Goal: Information Seeking & Learning: Learn about a topic

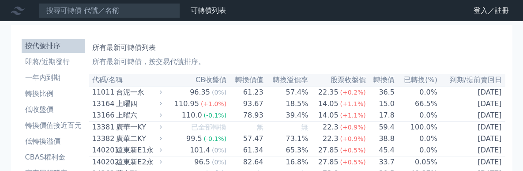
click at [94, 11] on input at bounding box center [109, 10] width 141 height 15
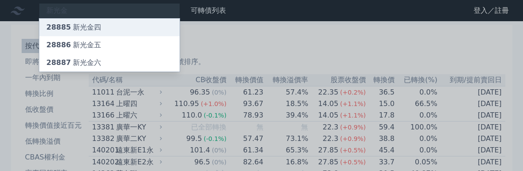
type input "新光金"
click at [89, 25] on div "28885 新光金四" at bounding box center [73, 27] width 55 height 11
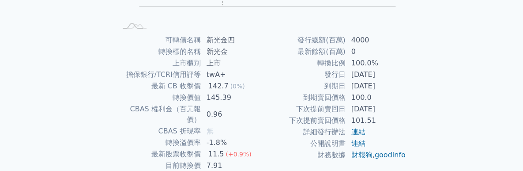
scroll to position [221, 0]
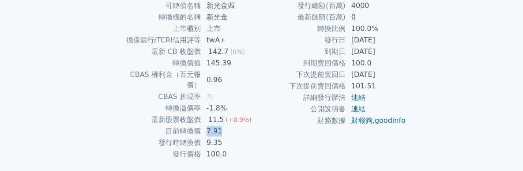
drag, startPoint x: 202, startPoint y: 121, endPoint x: 219, endPoint y: 121, distance: 16.3
click at [219, 125] on td "7.91" at bounding box center [231, 130] width 61 height 11
drag, startPoint x: 226, startPoint y: 133, endPoint x: 207, endPoint y: 132, distance: 19.1
click at [207, 137] on td "9.35" at bounding box center [231, 142] width 61 height 11
click at [243, 137] on td "9.35" at bounding box center [231, 142] width 61 height 11
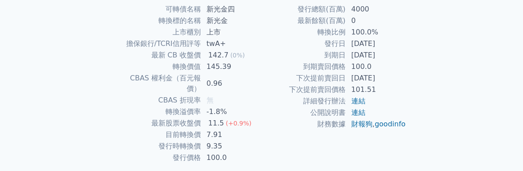
scroll to position [215, 0]
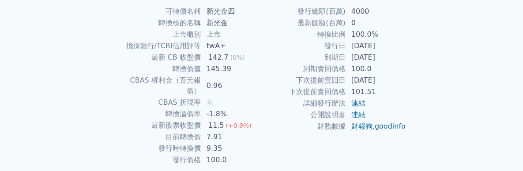
drag, startPoint x: 243, startPoint y: 127, endPoint x: 242, endPoint y: 117, distance: 10.2
click at [242, 122] on span "(+0.9%)" at bounding box center [239, 125] width 26 height 7
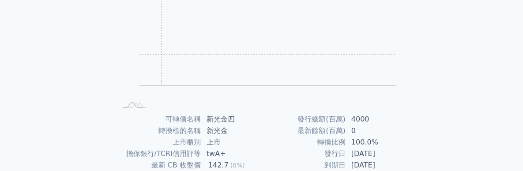
scroll to position [0, 0]
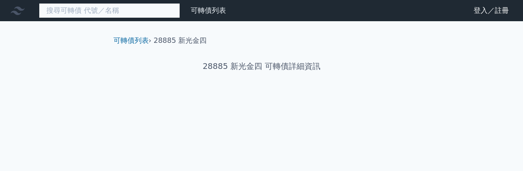
click at [115, 9] on input at bounding box center [109, 10] width 141 height 15
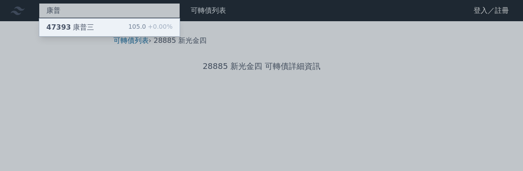
type input "康普"
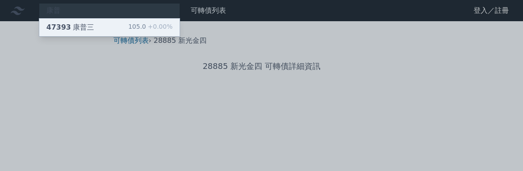
click at [123, 23] on div "47393 康普三 105.0 +0.00%" at bounding box center [109, 28] width 140 height 18
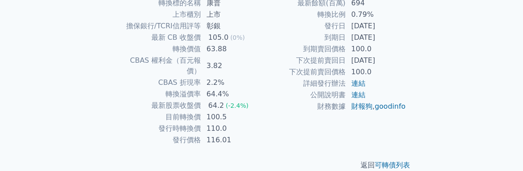
scroll to position [238, 0]
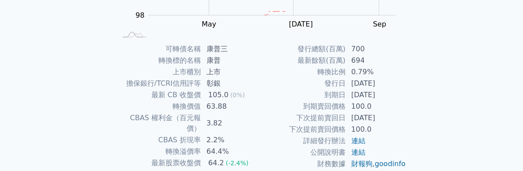
drag, startPoint x: 241, startPoint y: 106, endPoint x: 229, endPoint y: 91, distance: 19.1
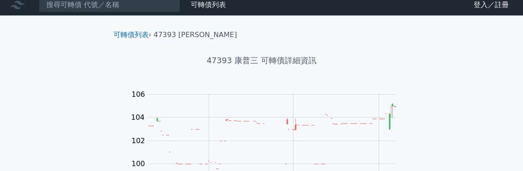
scroll to position [0, 0]
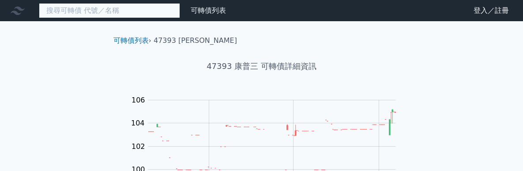
click at [131, 12] on input at bounding box center [109, 10] width 141 height 15
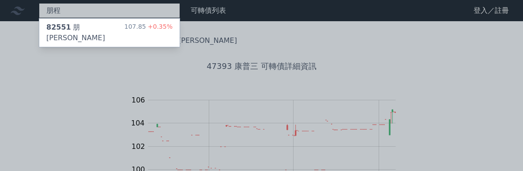
type input "朋程"
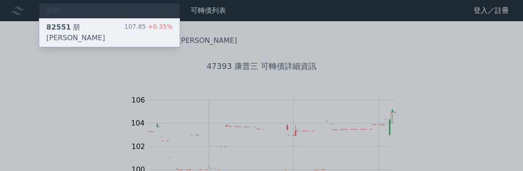
click at [133, 23] on div "107.85 +0.35%" at bounding box center [149, 32] width 48 height 21
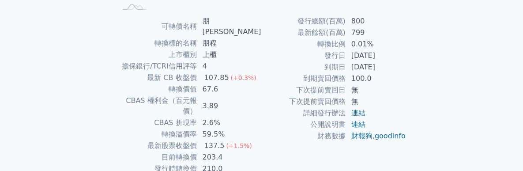
scroll to position [221, 0]
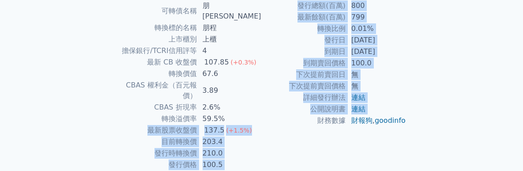
drag, startPoint x: 232, startPoint y: 98, endPoint x: 264, endPoint y: 126, distance: 42.3
click at [264, 126] on div "可轉債名稱 朋程一 轉換標的名稱 朋程 上市櫃別 上櫃 擔保銀行/TCRI信用評等 4 最新 CB 收盤價 107.85 (+0.3%) 轉換價值 67.6 …" at bounding box center [261, 85] width 311 height 170
click at [264, 126] on td "財務數據" at bounding box center [304, 120] width 84 height 11
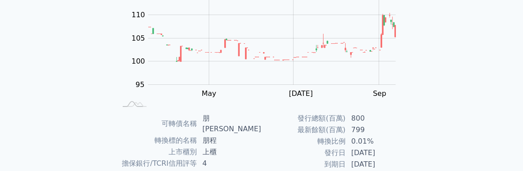
scroll to position [88, 0]
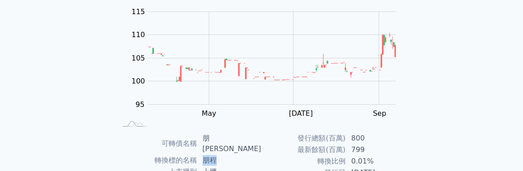
drag, startPoint x: 221, startPoint y: 149, endPoint x: 205, endPoint y: 148, distance: 16.9
click at [205, 155] on td "朋程" at bounding box center [229, 160] width 64 height 11
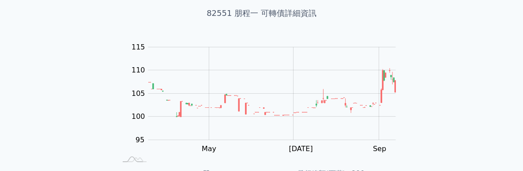
scroll to position [0, 0]
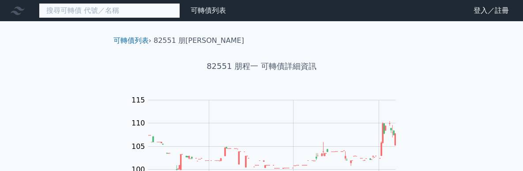
click at [119, 11] on input at bounding box center [109, 10] width 141 height 15
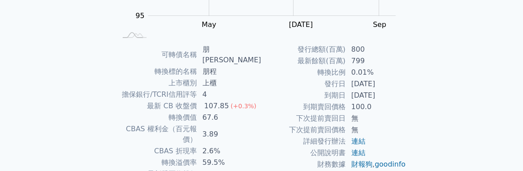
drag, startPoint x: 401, startPoint y: 132, endPoint x: 397, endPoint y: 152, distance: 20.3
